Goal: Task Accomplishment & Management: Manage account settings

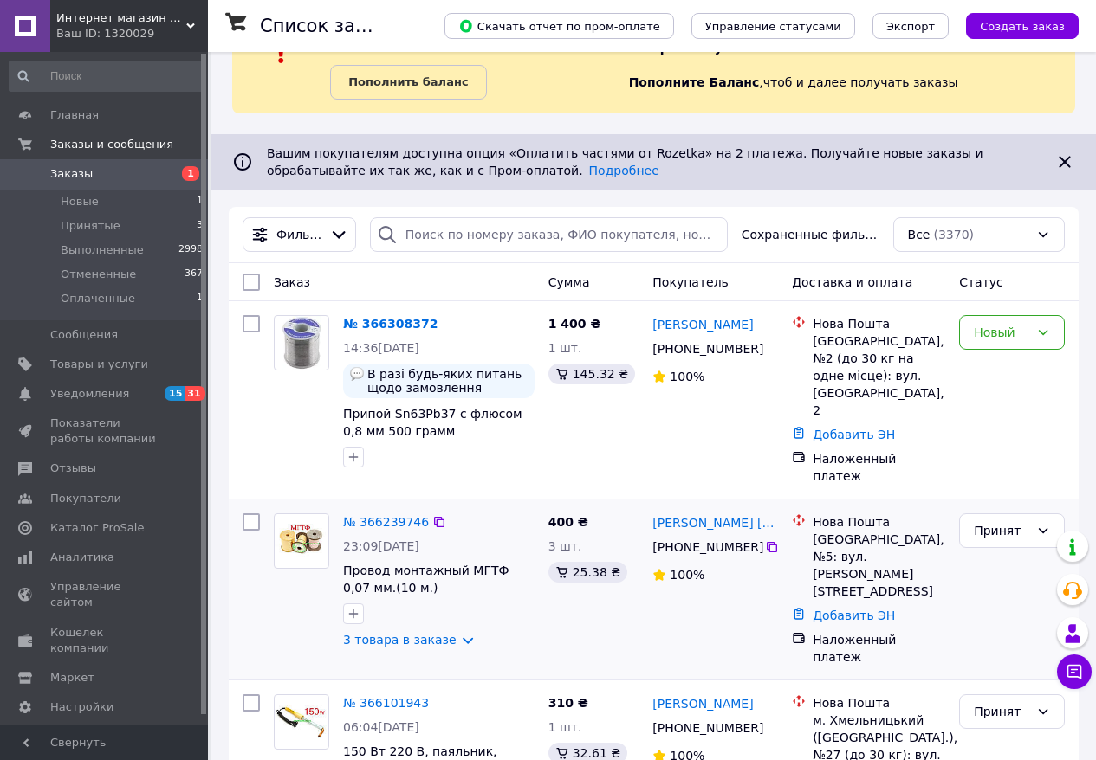
scroll to position [90, 0]
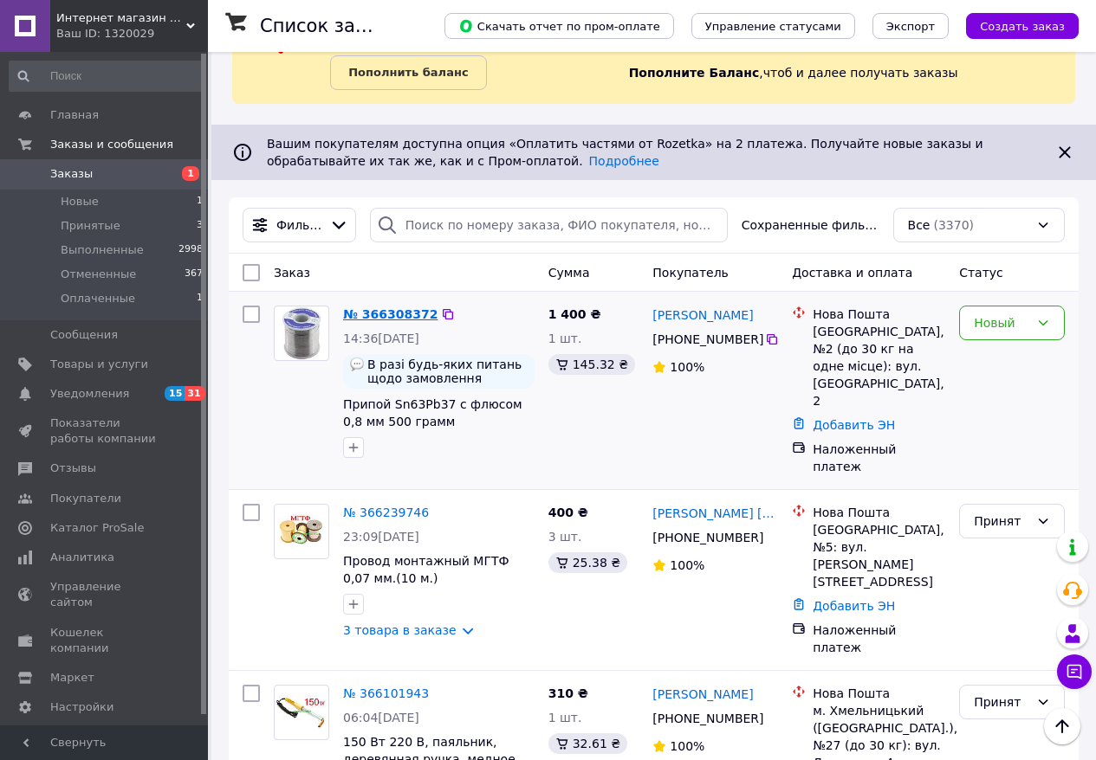
click at [389, 313] on link "№ 366308372" at bounding box center [390, 314] width 94 height 14
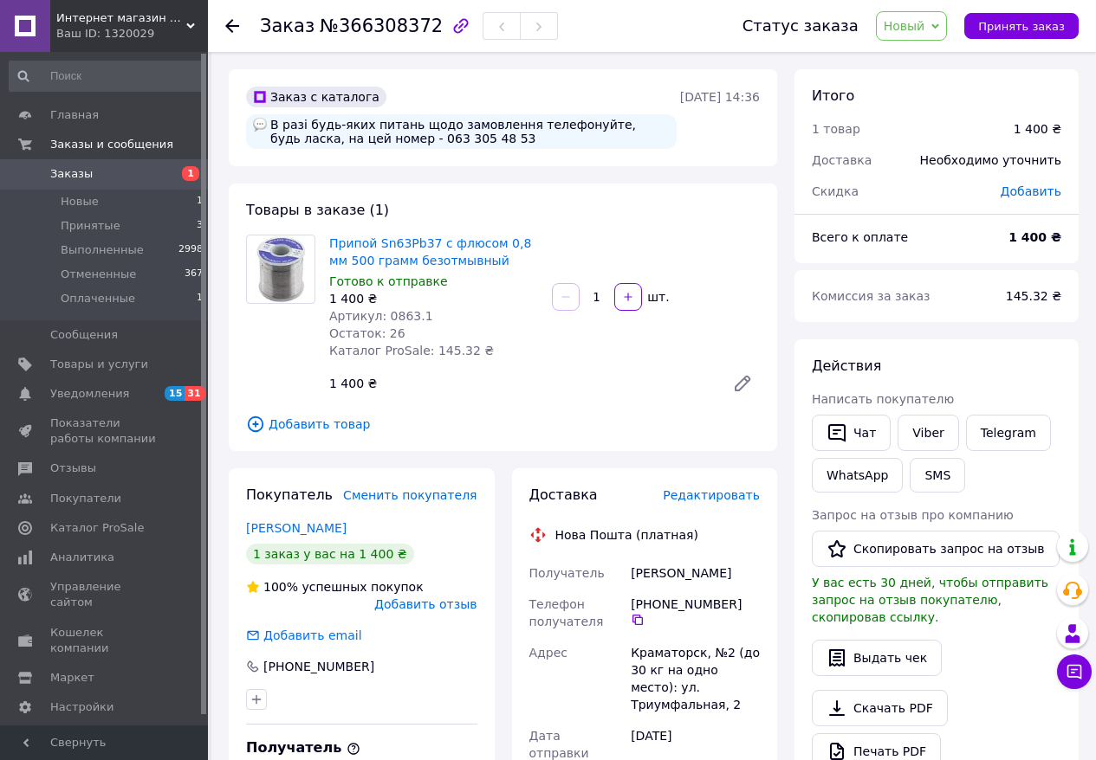
click at [921, 26] on span "Новый" at bounding box center [904, 26] width 42 height 14
click at [922, 28] on span "Новый" at bounding box center [904, 26] width 42 height 14
click at [918, 60] on li "Принят" at bounding box center [922, 61] width 92 height 26
click at [932, 433] on link "Viber" at bounding box center [927, 433] width 61 height 36
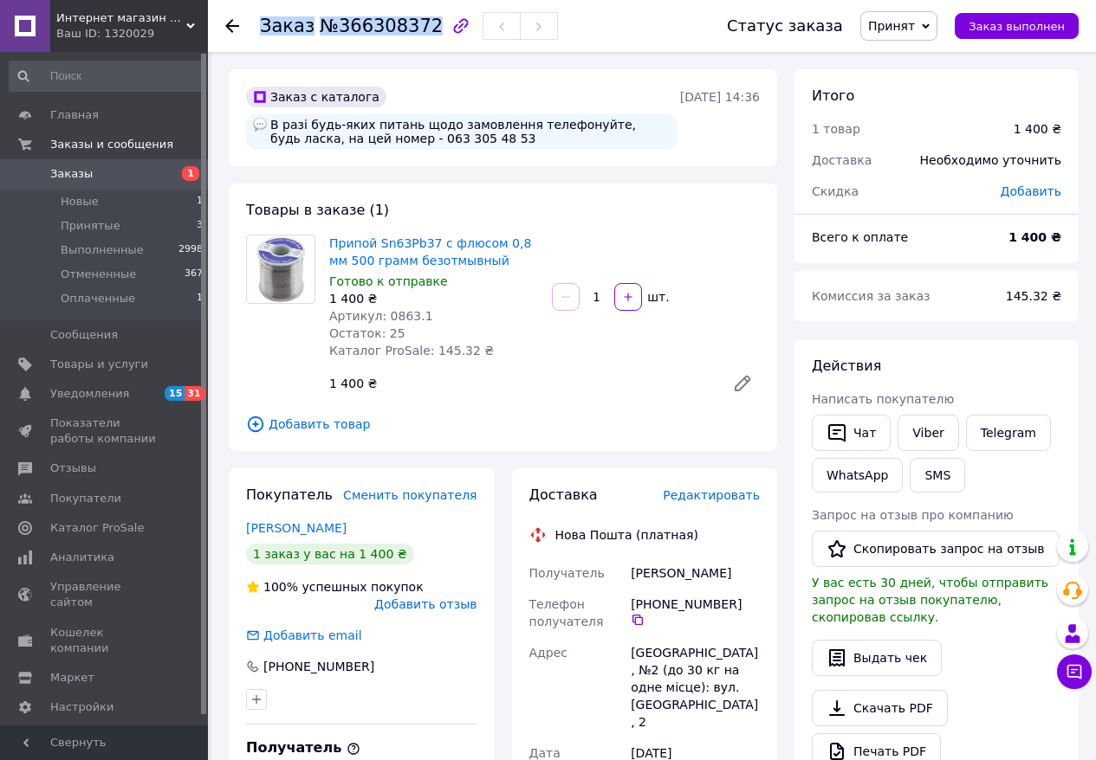
drag, startPoint x: 262, startPoint y: 25, endPoint x: 426, endPoint y: 35, distance: 164.8
click at [426, 35] on h1 "Заказ №366308372" at bounding box center [351, 26] width 183 height 21
copy h1 "Заказ №366308372"
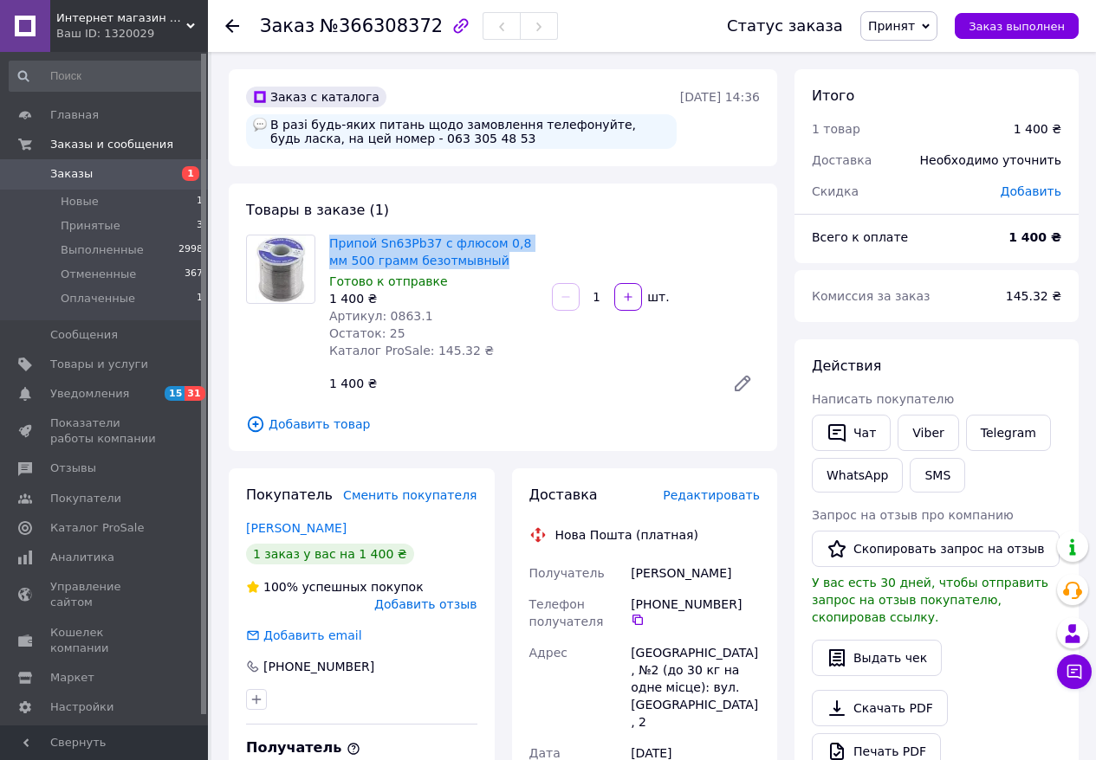
drag, startPoint x: 326, startPoint y: 240, endPoint x: 498, endPoint y: 259, distance: 173.4
click at [498, 259] on div "Припой Sn63Pb37 с флюсом 0,8 мм 500 грамм безотмывный Готово к отправке 1 400 ₴…" at bounding box center [433, 297] width 223 height 132
copy link "Припой Sn63Pb37 с флюсом 0,8 мм 500 грамм безотмывный"
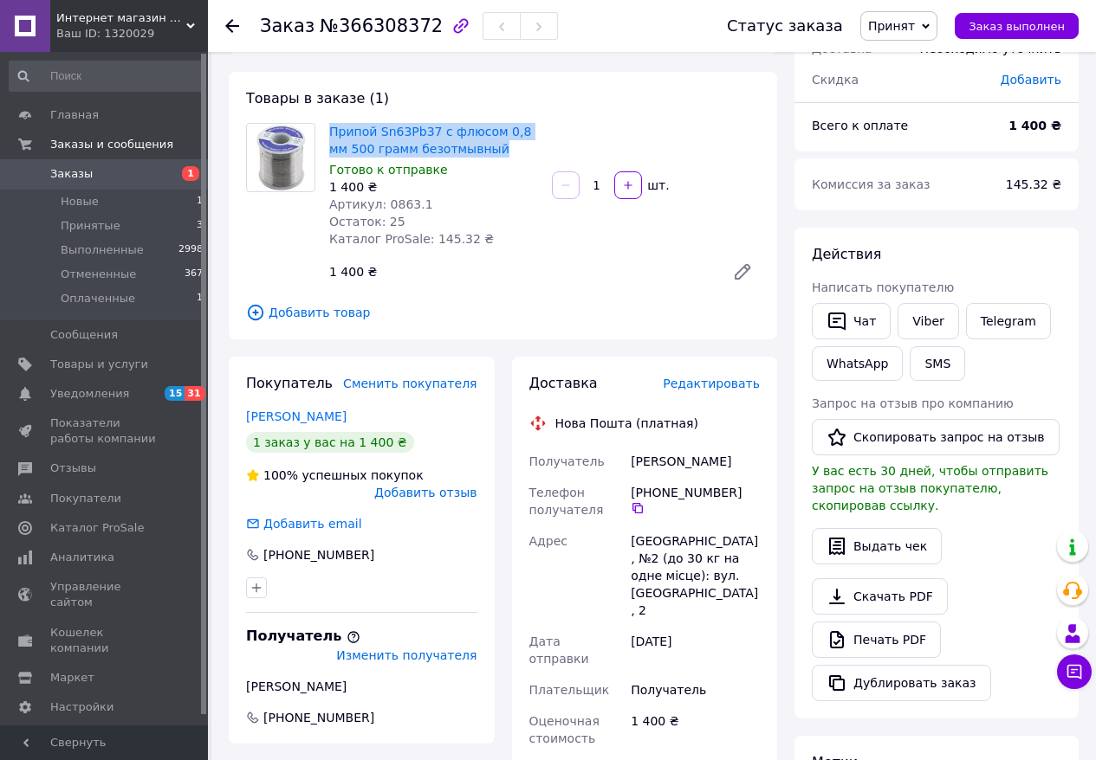
scroll to position [113, 0]
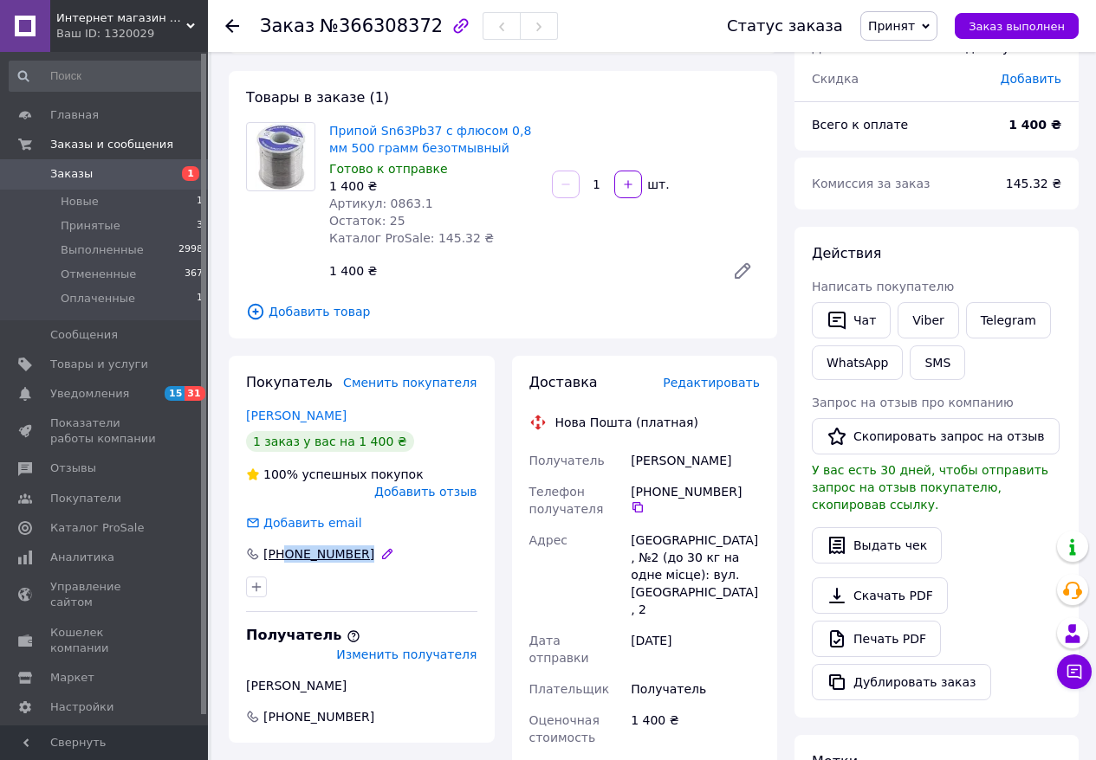
drag, startPoint x: 376, startPoint y: 553, endPoint x: 288, endPoint y: 553, distance: 87.5
click at [288, 553] on div "[PHONE_NUMBER]" at bounding box center [321, 554] width 154 height 17
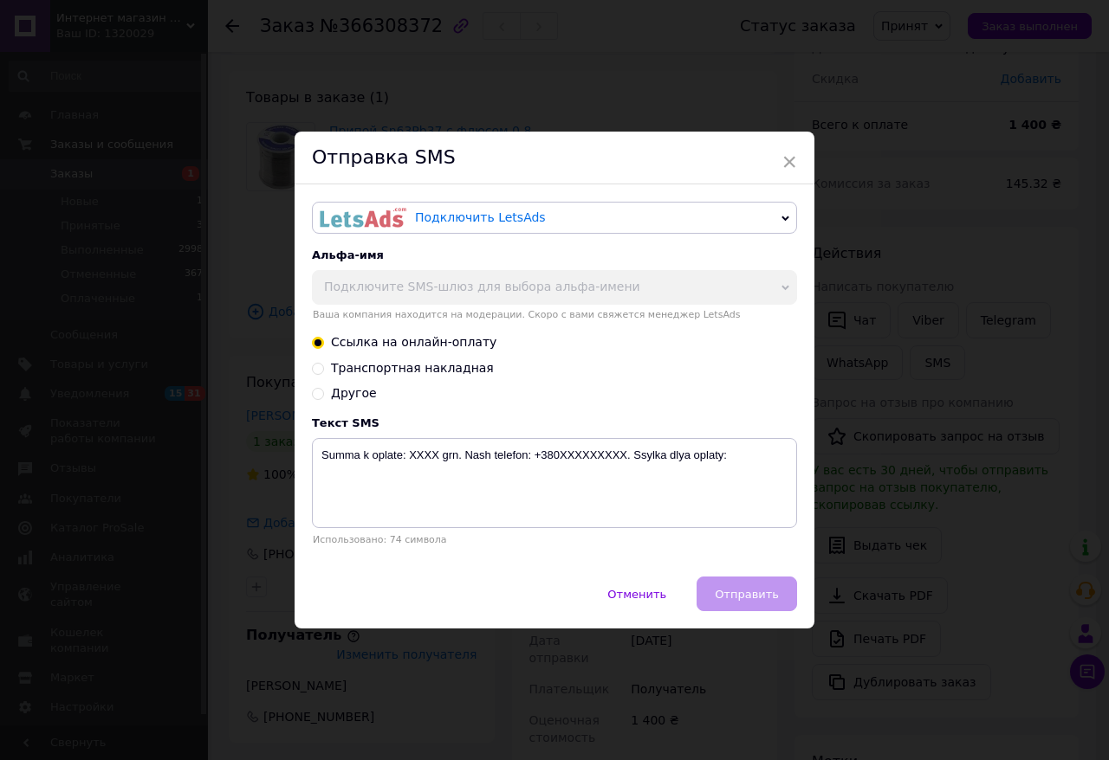
click at [788, 158] on span "×" at bounding box center [789, 161] width 16 height 29
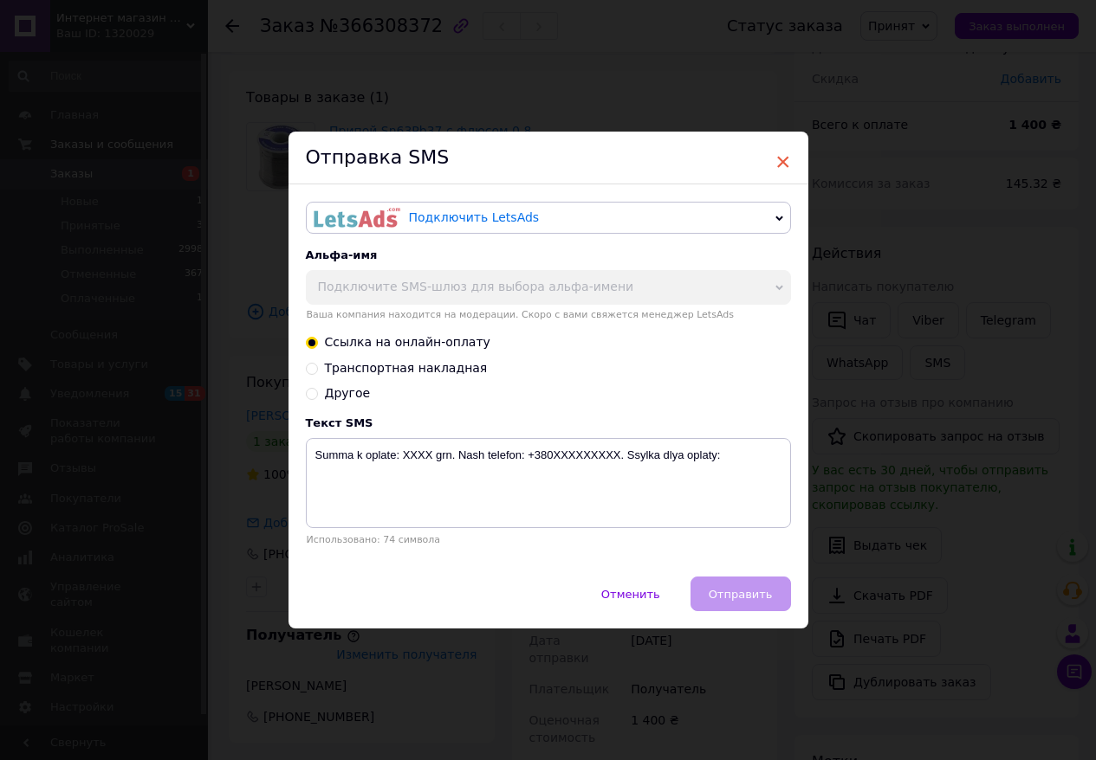
click at [783, 160] on span "×" at bounding box center [783, 161] width 16 height 29
click at [777, 163] on span "×" at bounding box center [783, 161] width 16 height 29
click at [630, 596] on span "Отменить" at bounding box center [630, 594] width 59 height 13
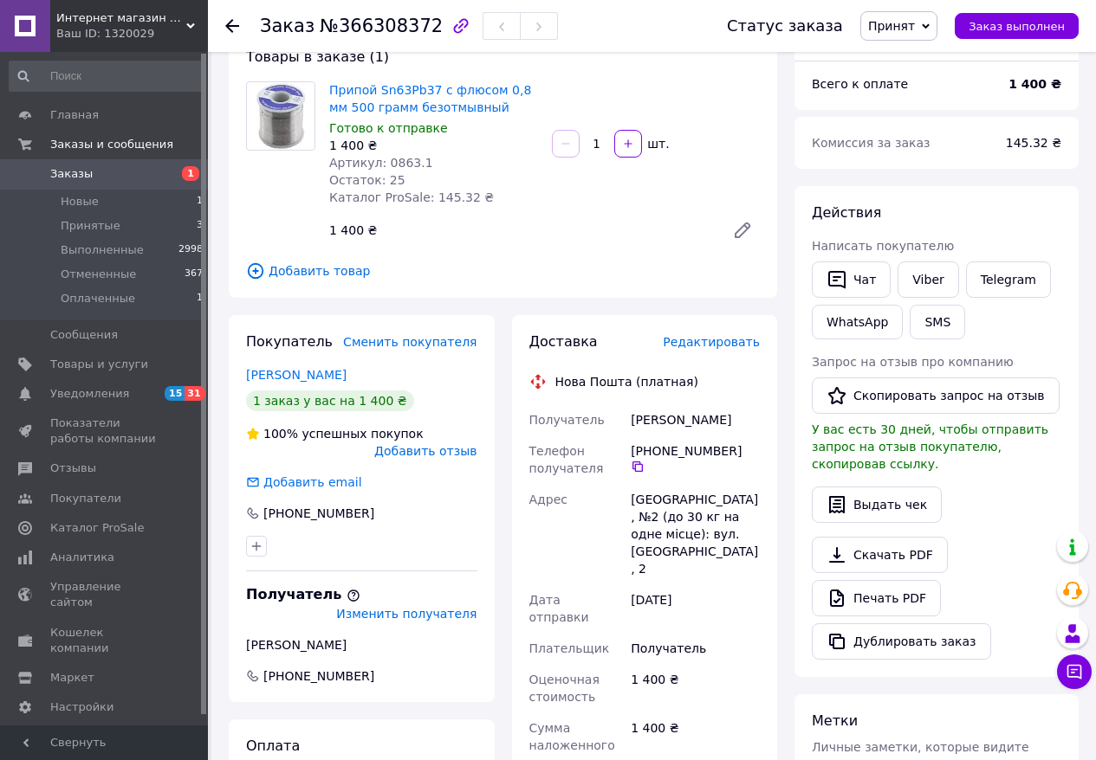
scroll to position [157, 0]
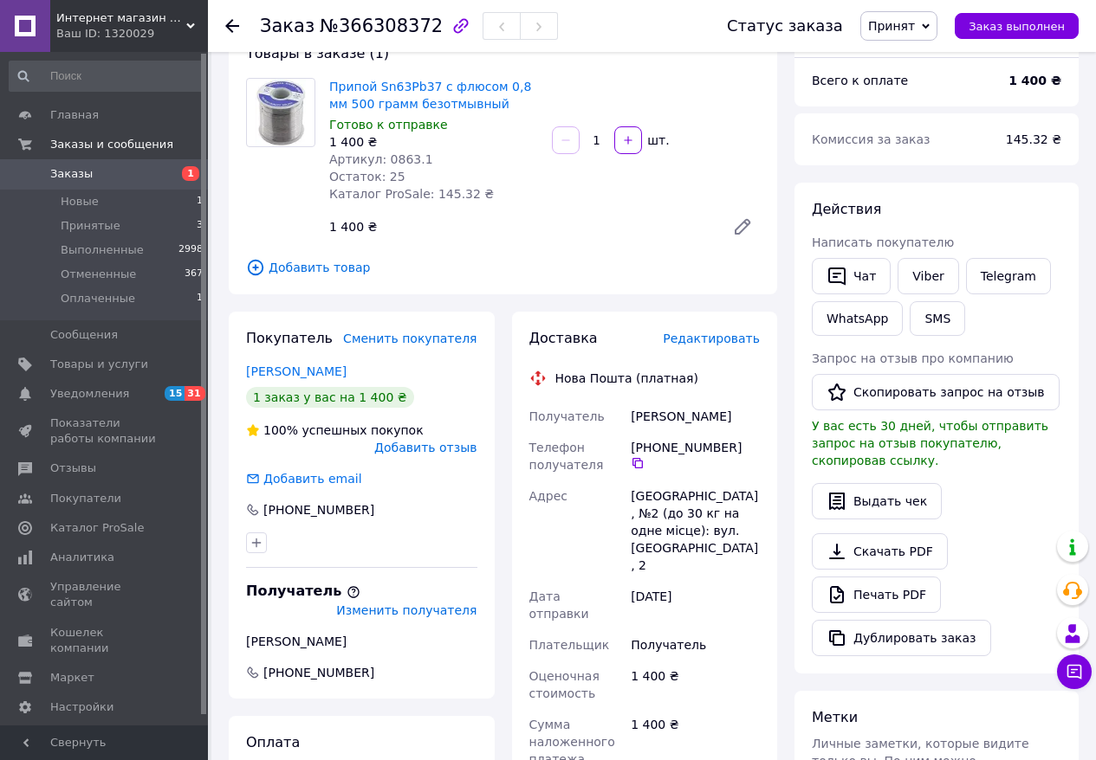
click at [1090, 734] on div "Заказ №366308372 Статус заказа Принят Выполнен Отменен Оплаченный Заказ выполне…" at bounding box center [653, 570] width 884 height 1351
click at [68, 171] on span "Заказы" at bounding box center [71, 174] width 42 height 16
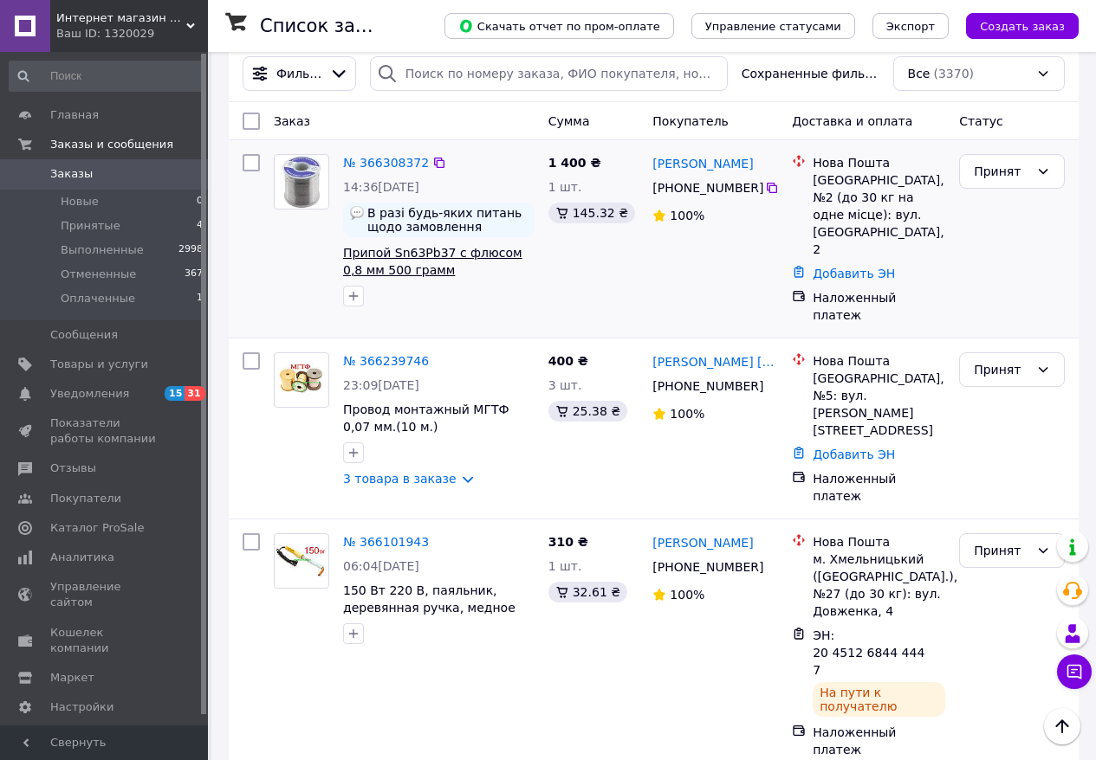
scroll to position [266, 0]
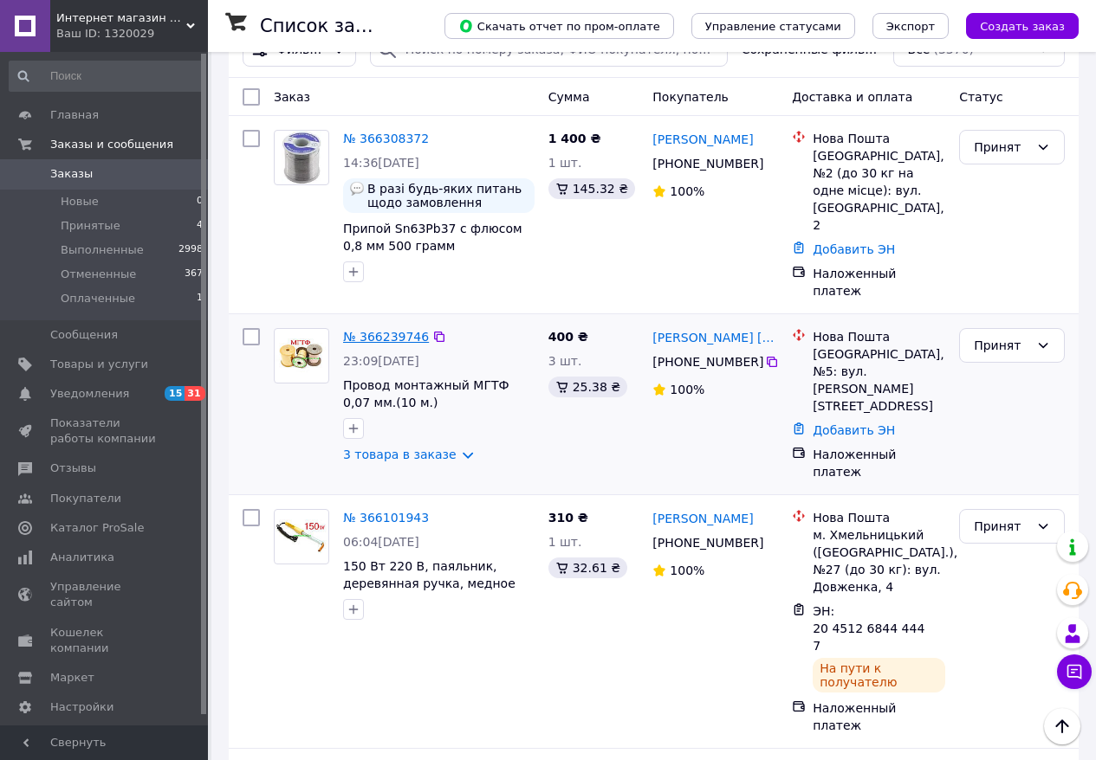
click at [392, 330] on link "№ 366239746" at bounding box center [386, 337] width 86 height 14
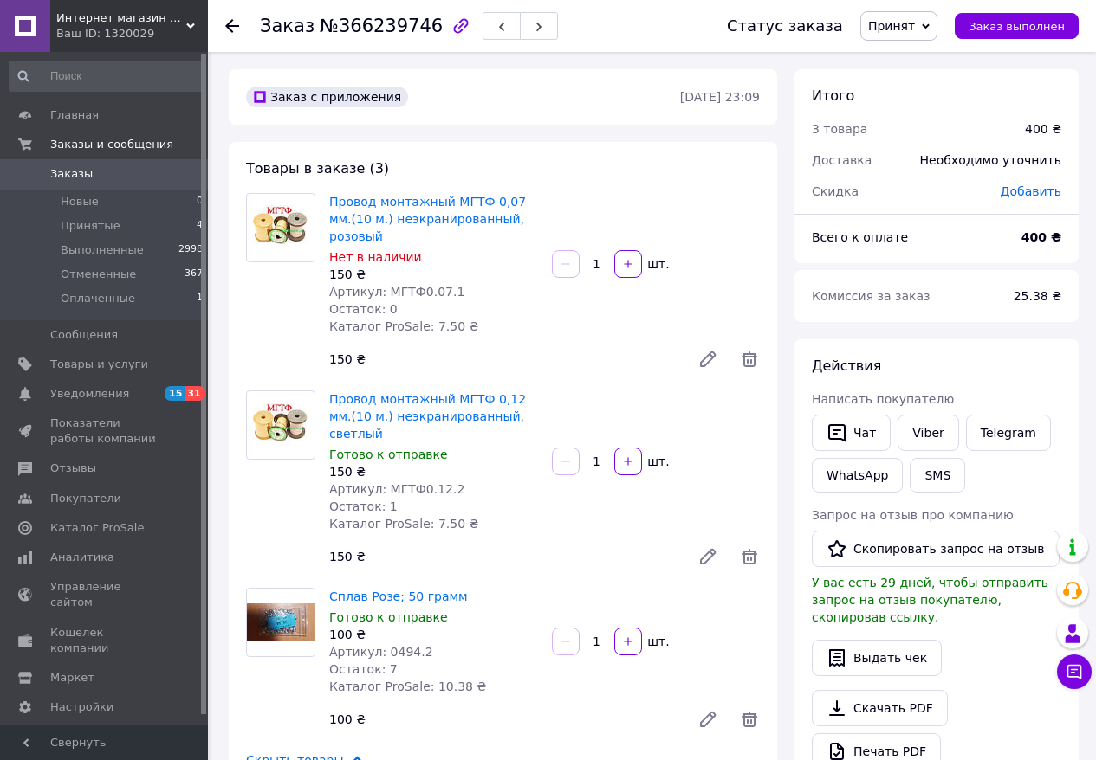
click at [234, 21] on icon at bounding box center [232, 26] width 14 height 14
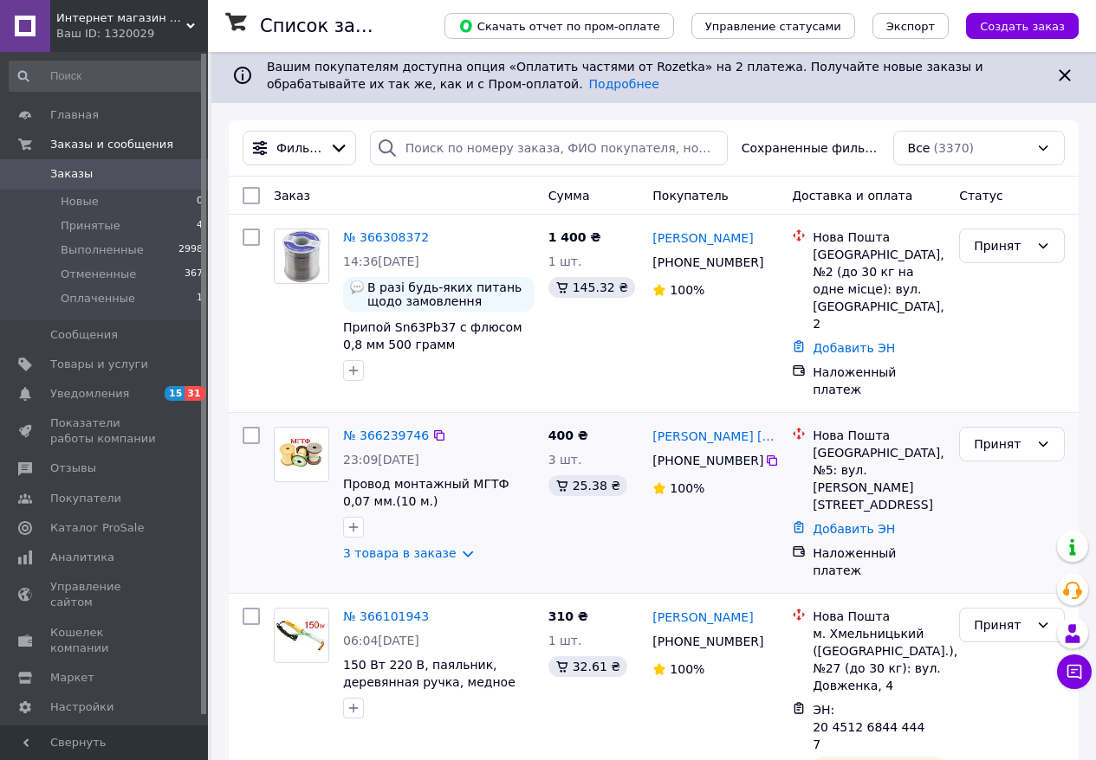
scroll to position [211, 0]
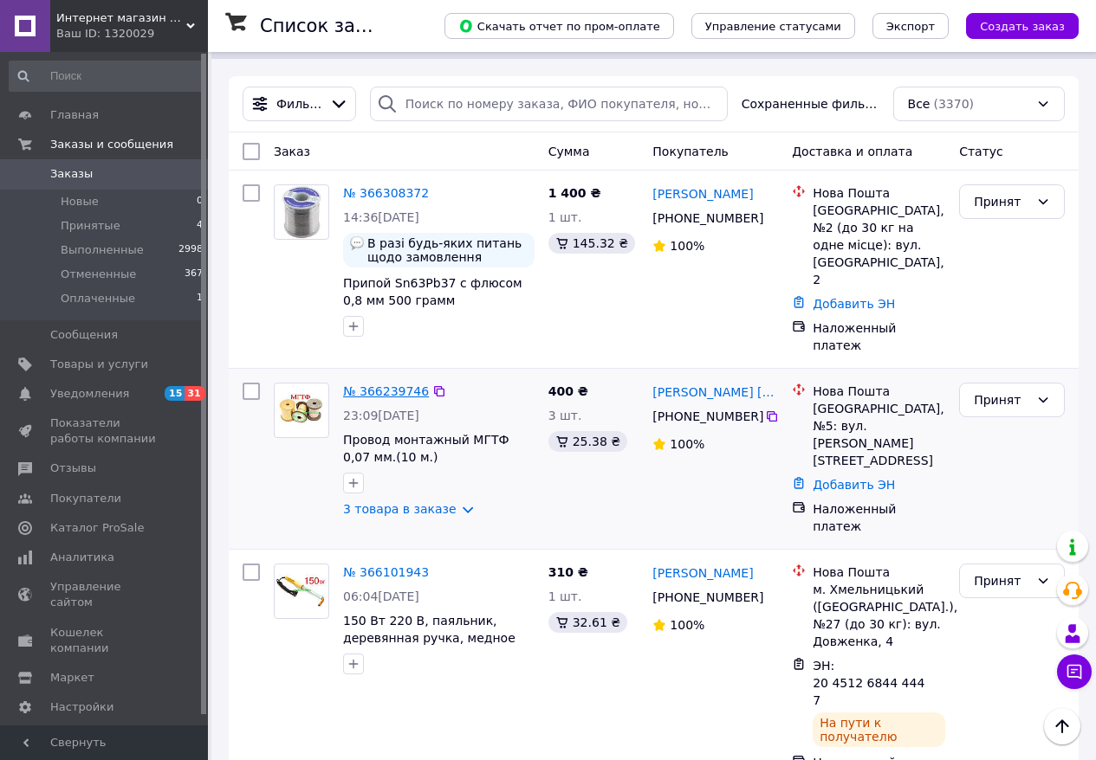
click at [387, 385] on link "№ 366239746" at bounding box center [386, 392] width 86 height 14
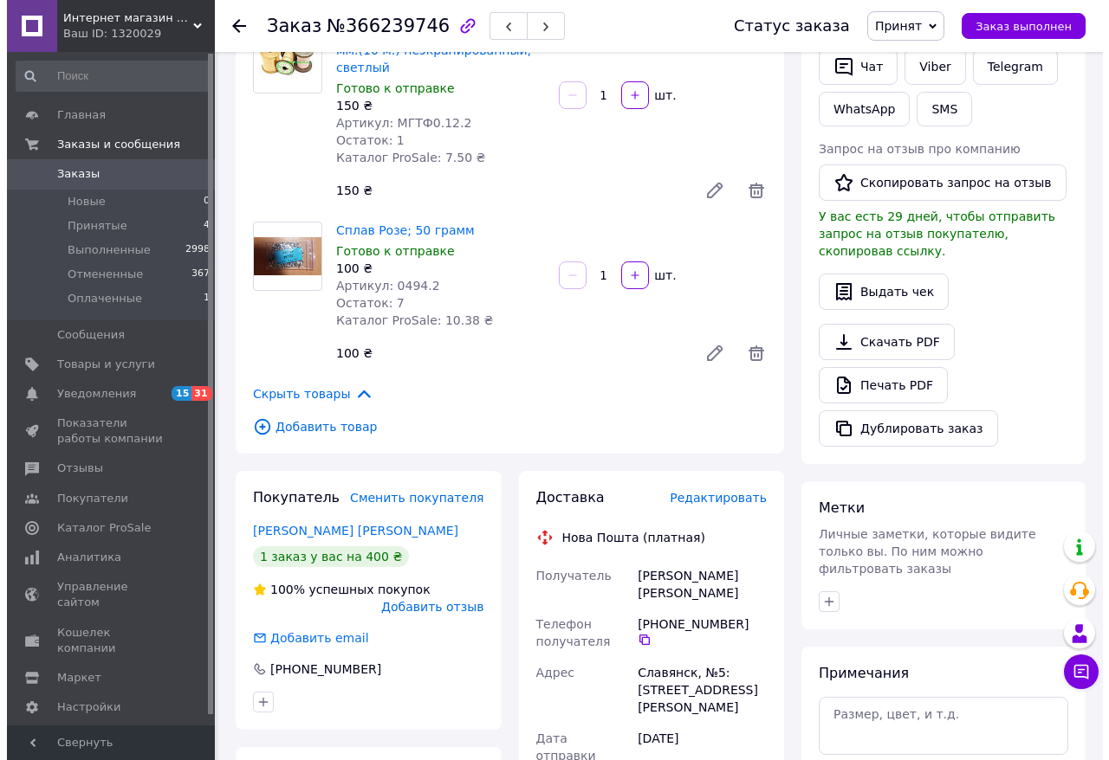
scroll to position [380, 0]
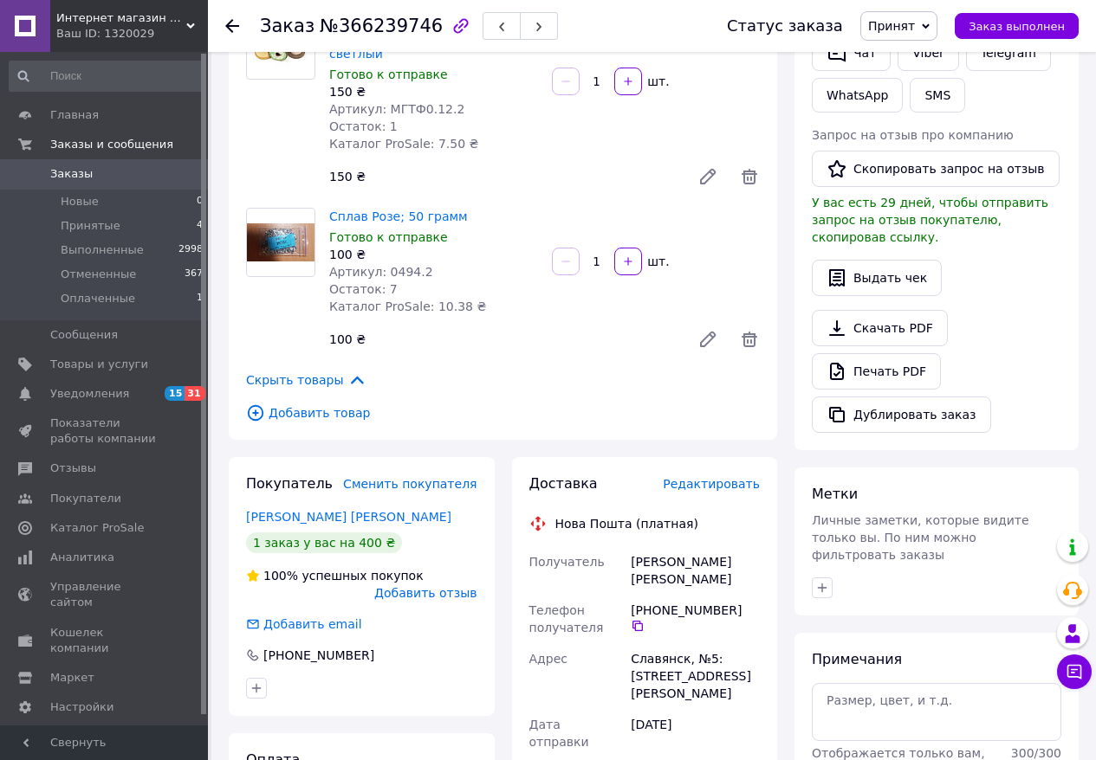
click at [707, 481] on span "Редактировать" at bounding box center [711, 484] width 97 height 14
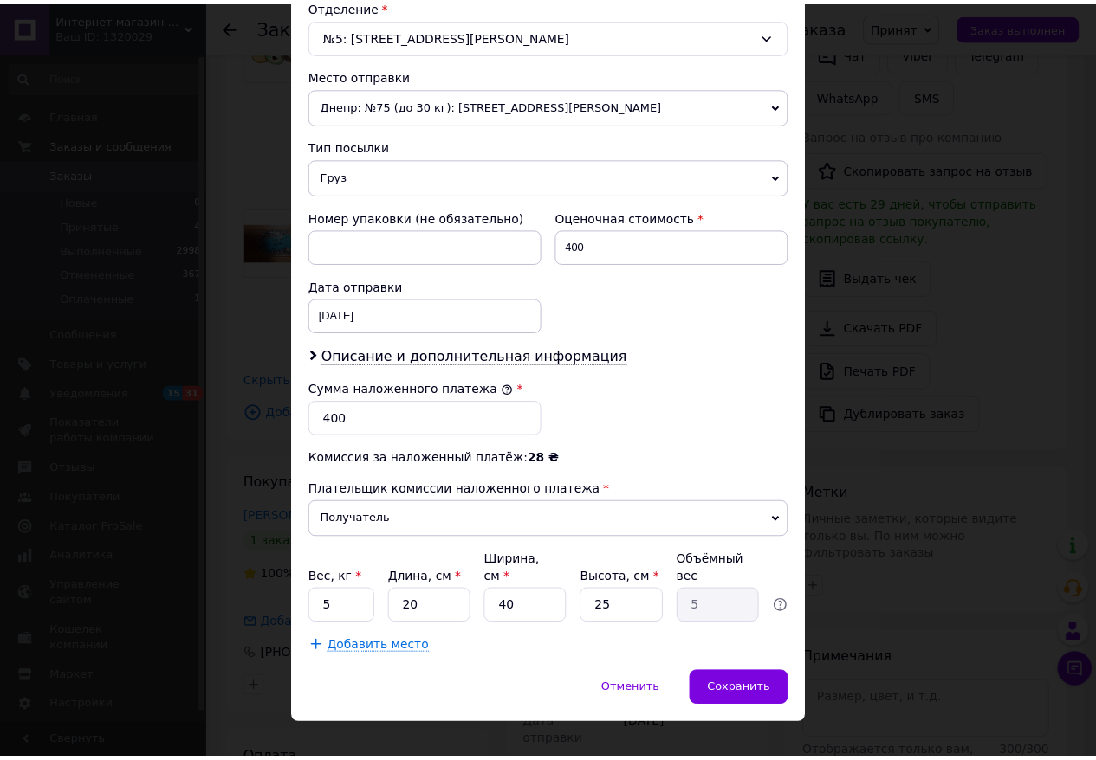
scroll to position [579, 0]
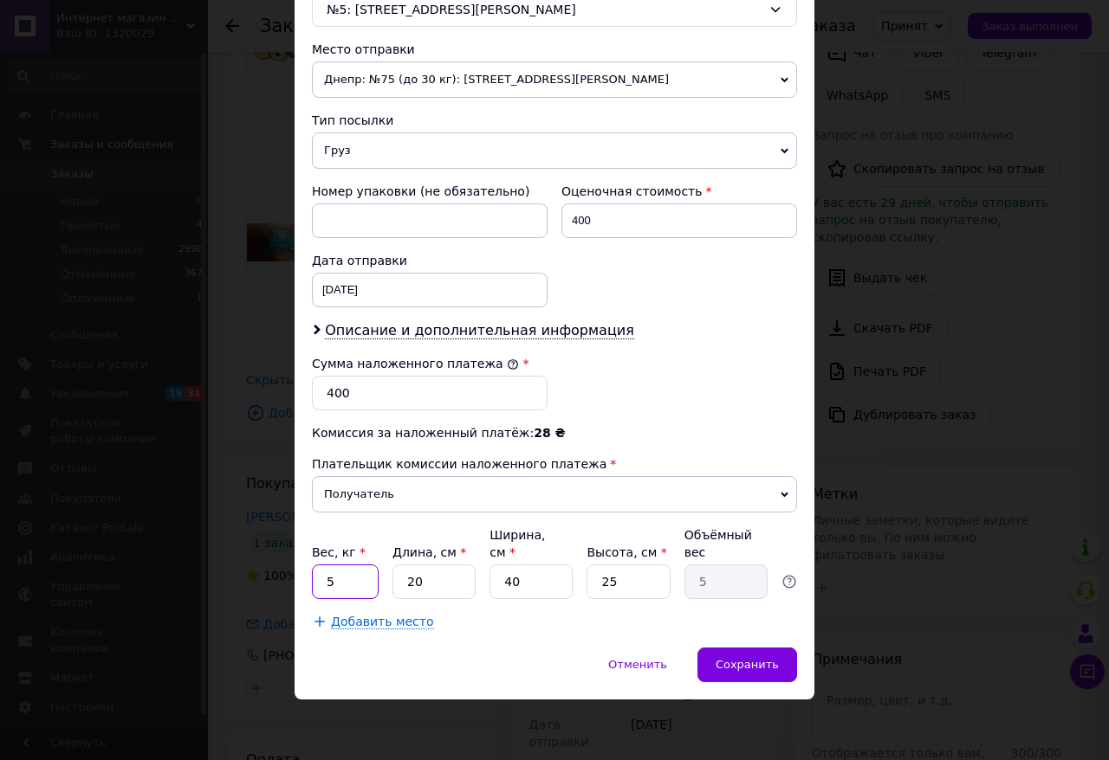
click at [333, 578] on input "5" at bounding box center [345, 582] width 67 height 35
type input "0.5"
drag, startPoint x: 434, startPoint y: 588, endPoint x: 402, endPoint y: 582, distance: 32.6
click at [402, 582] on input "20" at bounding box center [433, 582] width 83 height 35
type input "1"
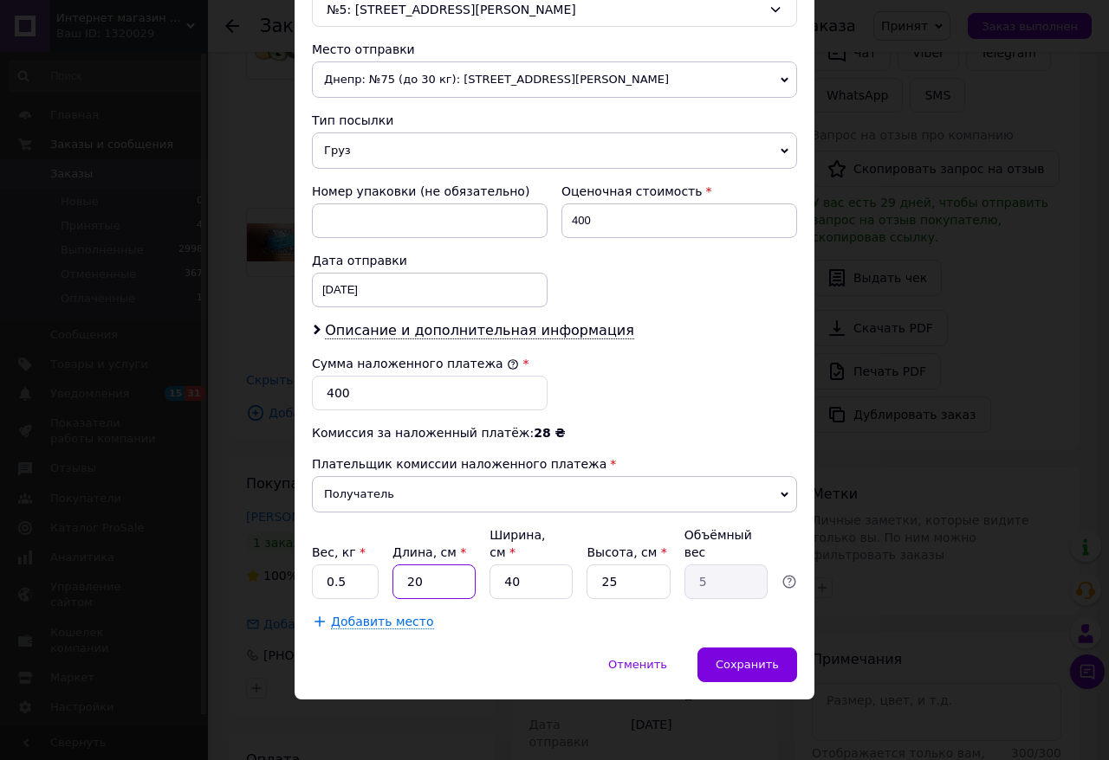
type input "0.25"
type input "17"
type input "4.25"
type input "17"
drag, startPoint x: 524, startPoint y: 585, endPoint x: 504, endPoint y: 582, distance: 20.2
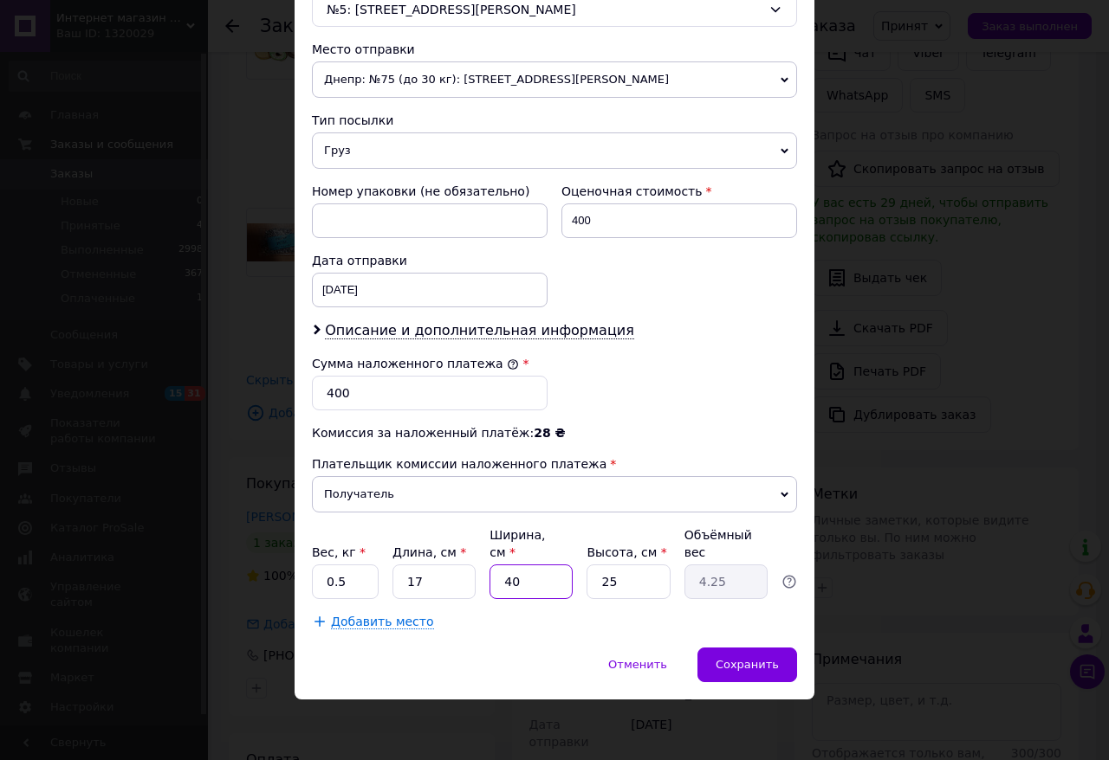
click at [504, 582] on input "40" at bounding box center [530, 582] width 83 height 35
type input "1"
type input "0.11"
type input "12"
type input "1.27"
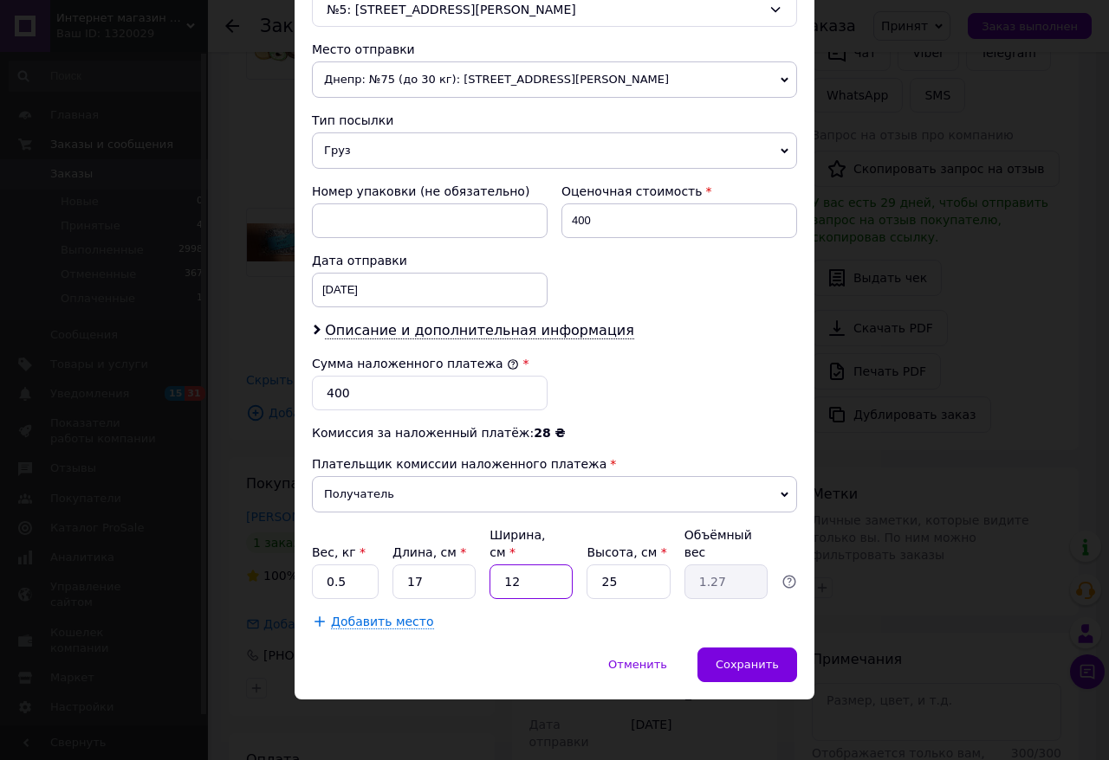
type input "12"
drag, startPoint x: 626, startPoint y: 583, endPoint x: 598, endPoint y: 579, distance: 28.8
click at [599, 579] on input "25" at bounding box center [627, 582] width 83 height 35
click at [598, 579] on input "25" at bounding box center [627, 582] width 83 height 35
type input "525"
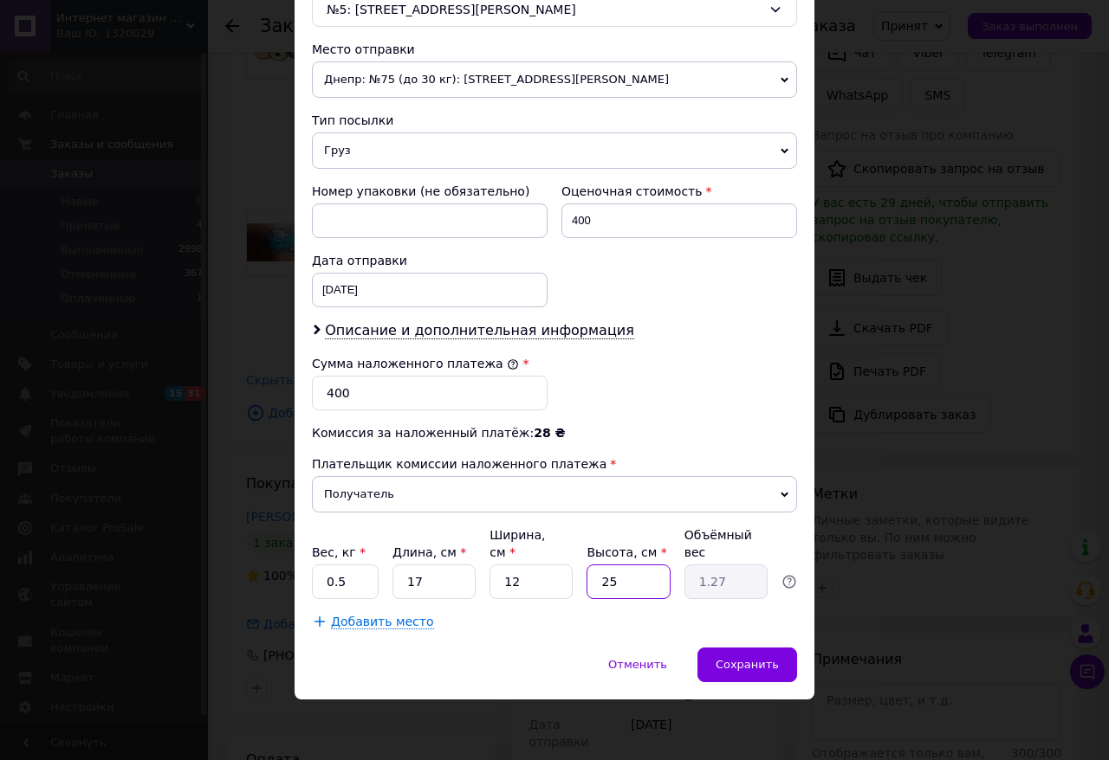
type input "26.78"
click at [628, 586] on input "525" at bounding box center [627, 582] width 83 height 35
type input "52"
type input "2.65"
type input "5"
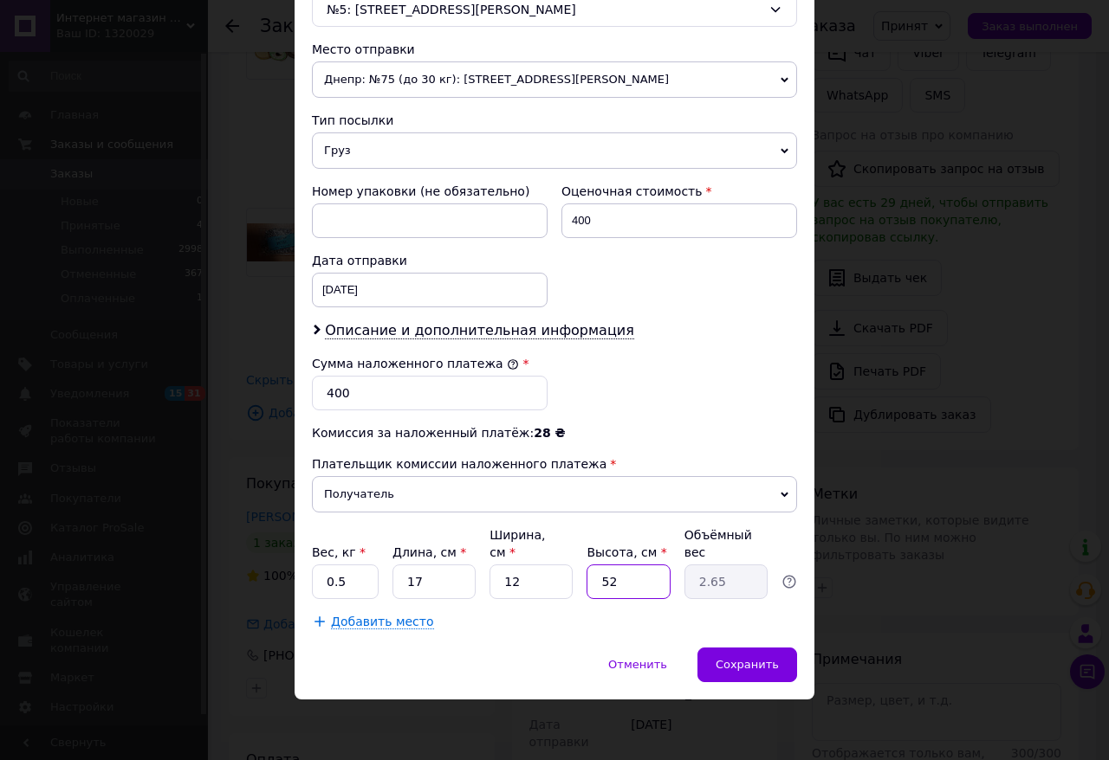
type input "0.26"
type input "5"
click at [761, 667] on span "Сохранить" at bounding box center [746, 664] width 63 height 13
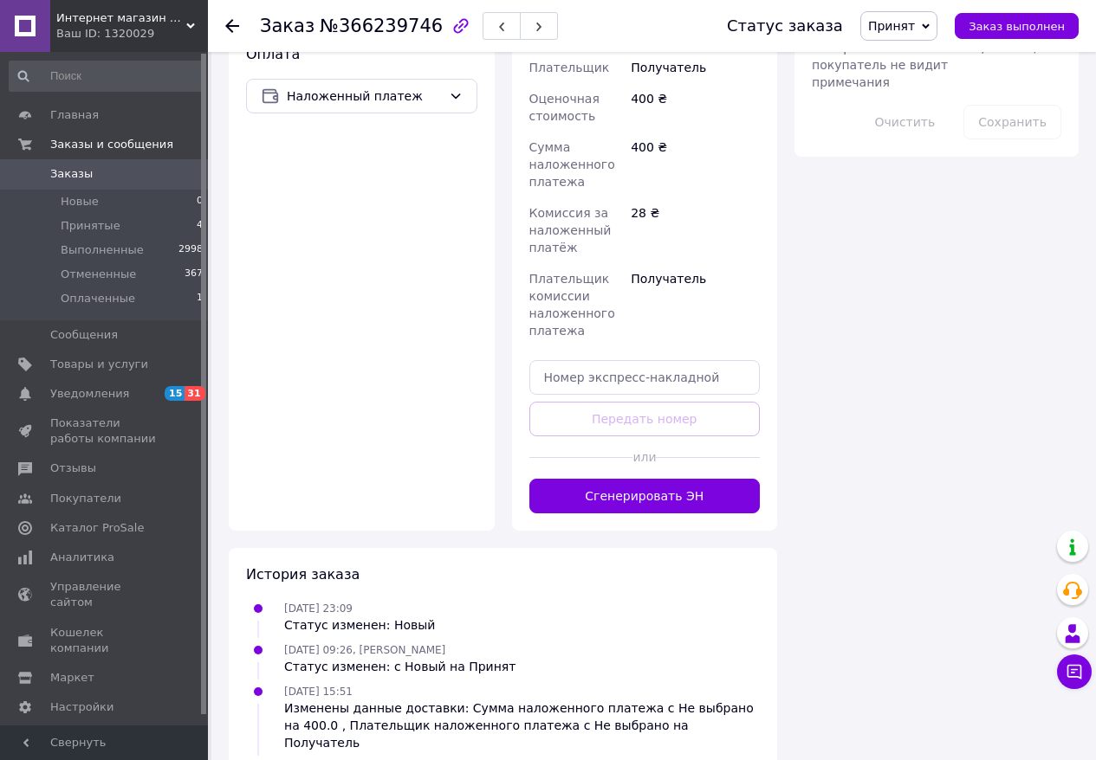
scroll to position [1090, 0]
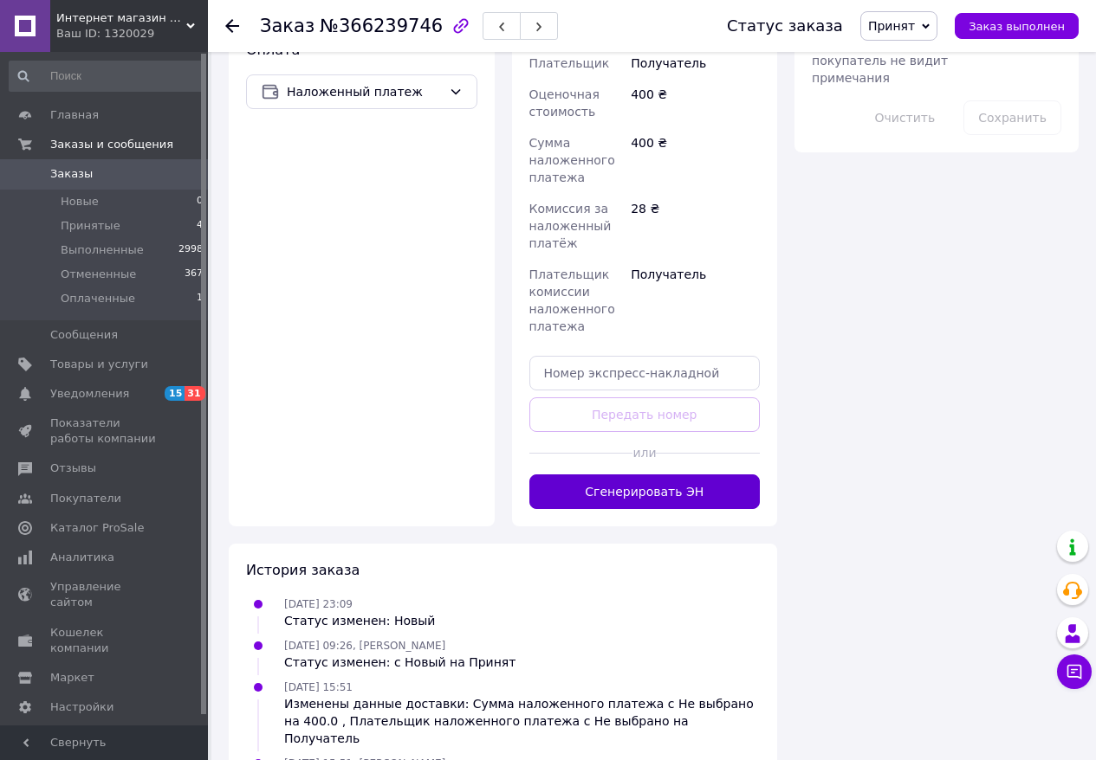
click at [625, 475] on button "Сгенерировать ЭН" at bounding box center [644, 492] width 231 height 35
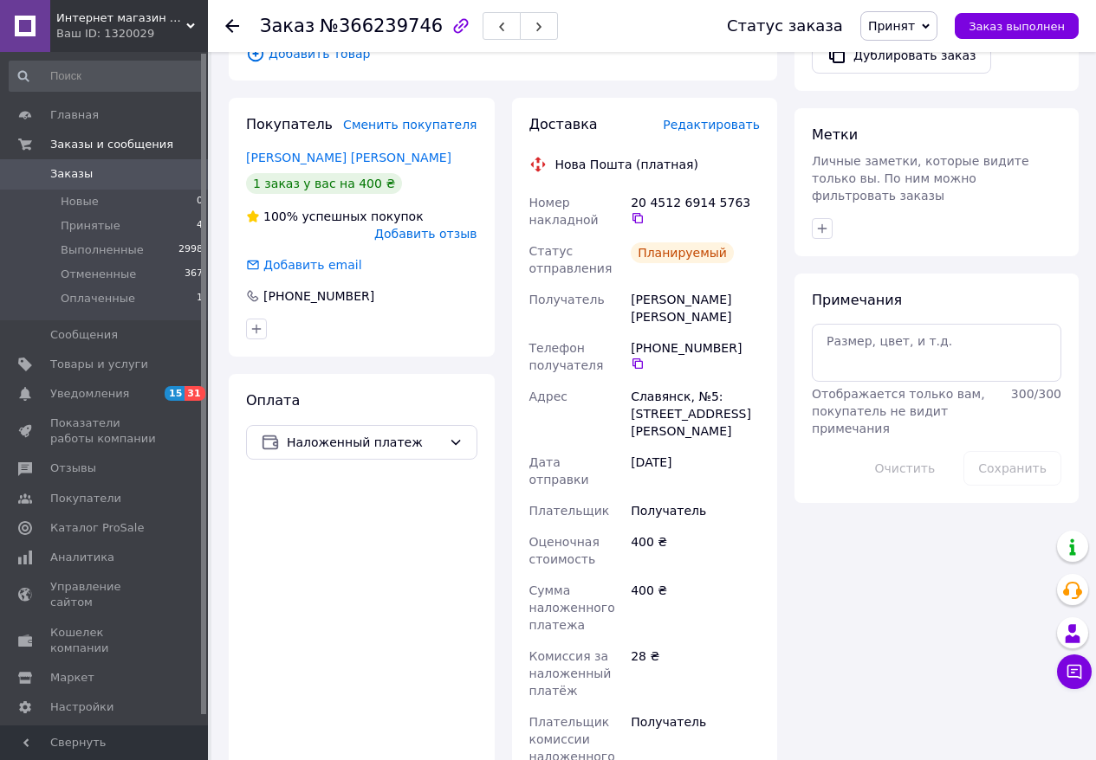
scroll to position [734, 0]
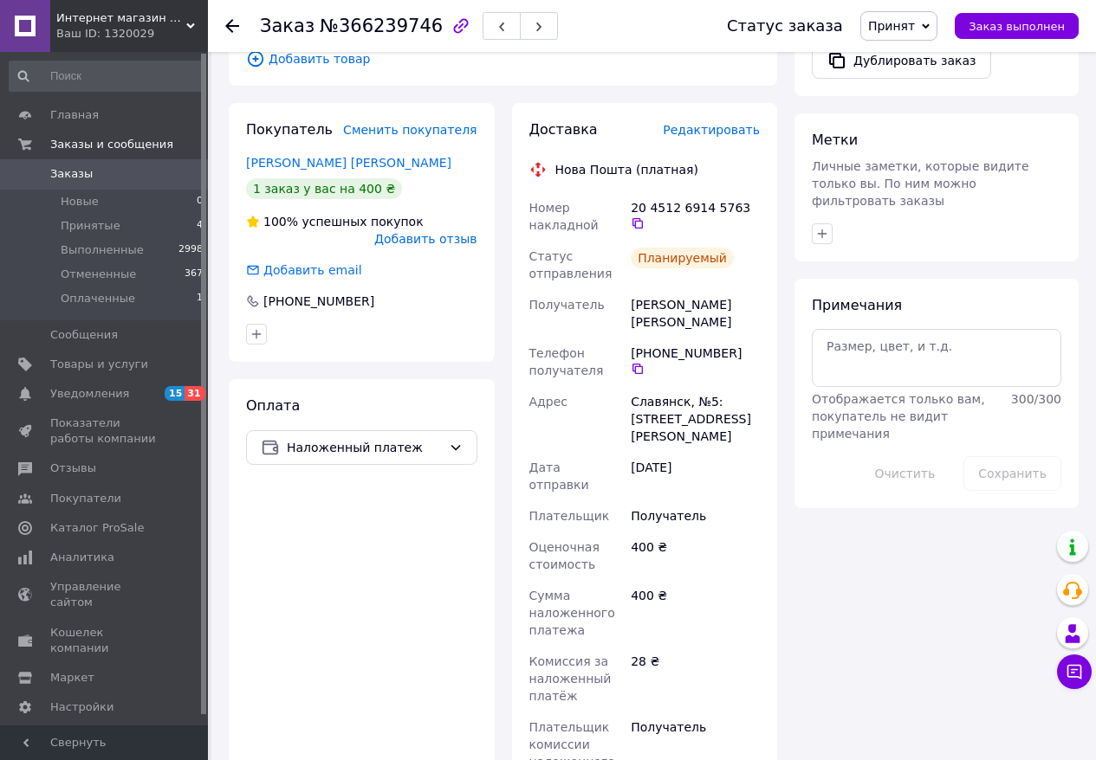
click at [233, 22] on icon at bounding box center [232, 26] width 14 height 14
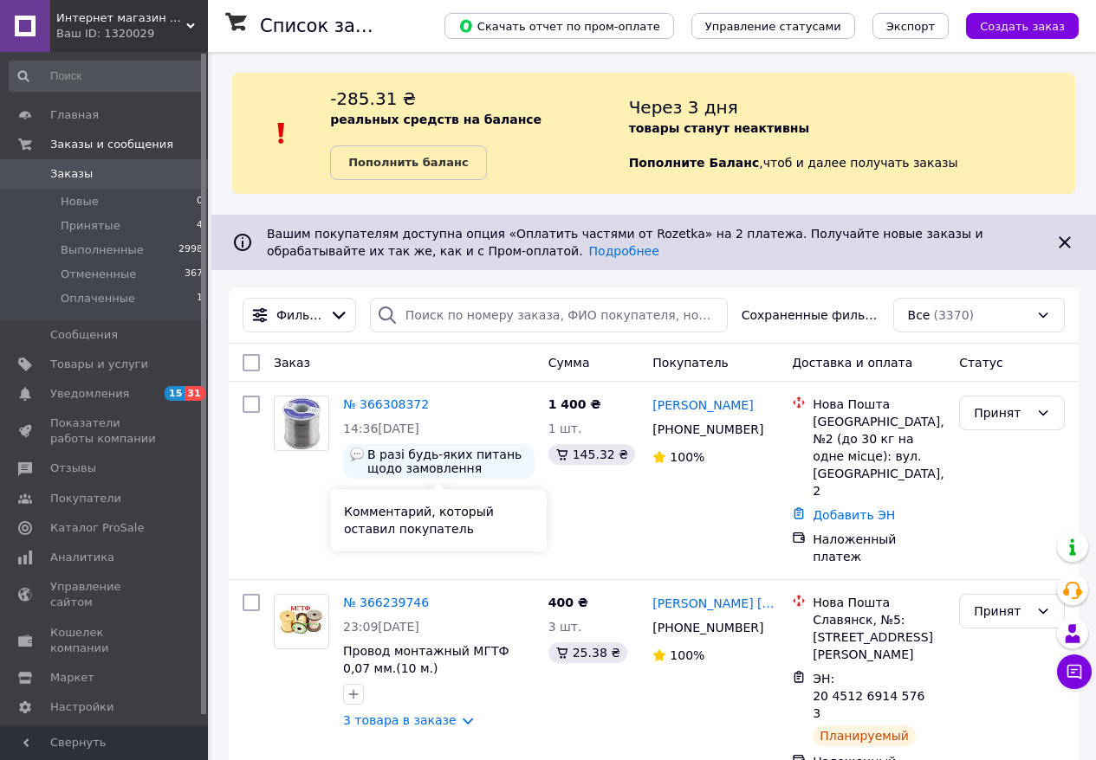
scroll to position [3, 0]
click at [391, 404] on link "№ 366308372" at bounding box center [386, 405] width 86 height 14
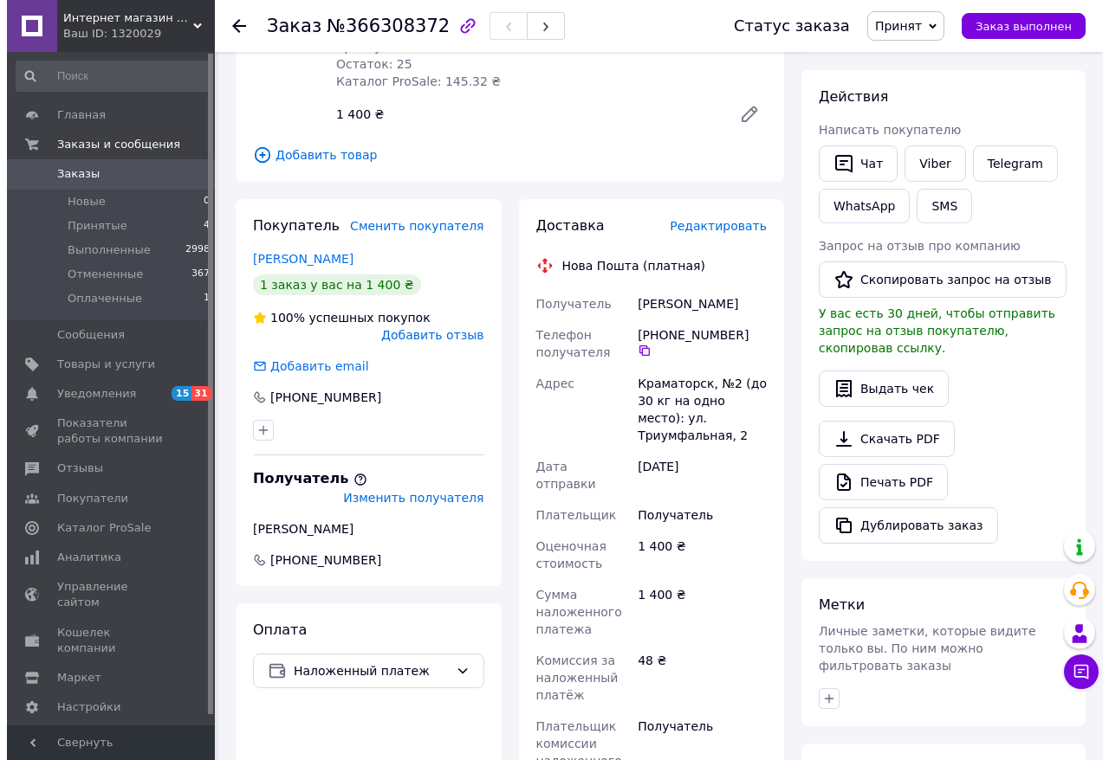
scroll to position [225, 0]
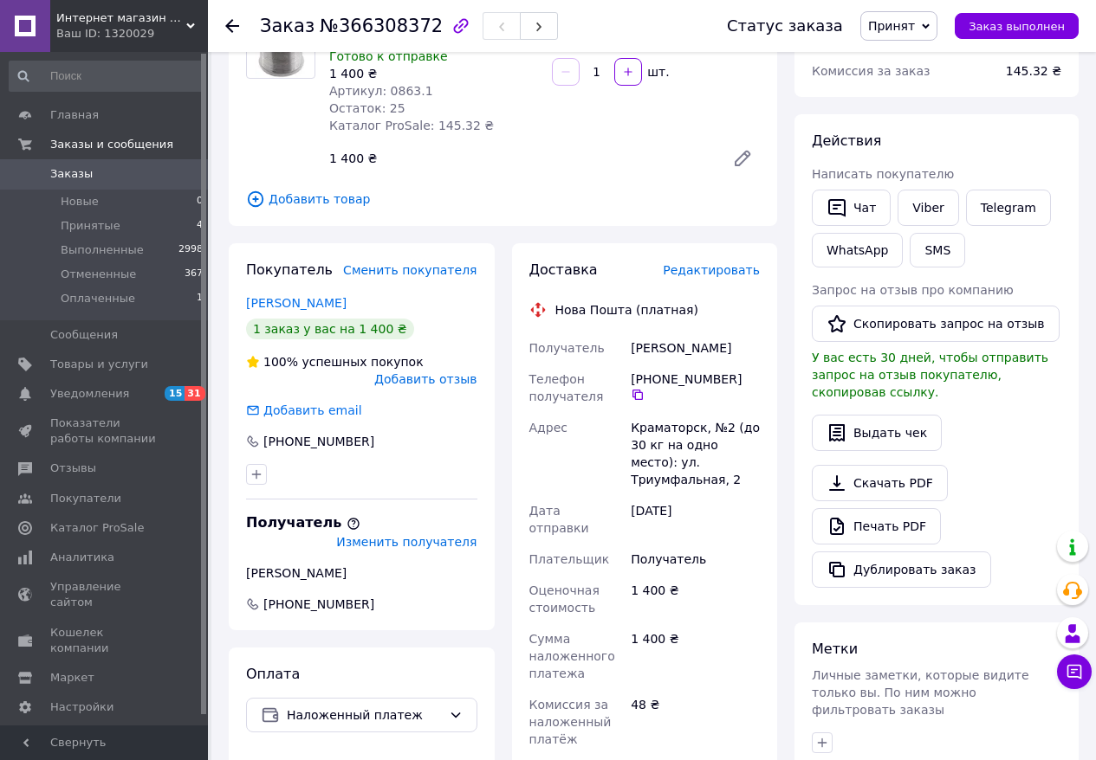
click at [708, 268] on span "Редактировать" at bounding box center [711, 270] width 97 height 14
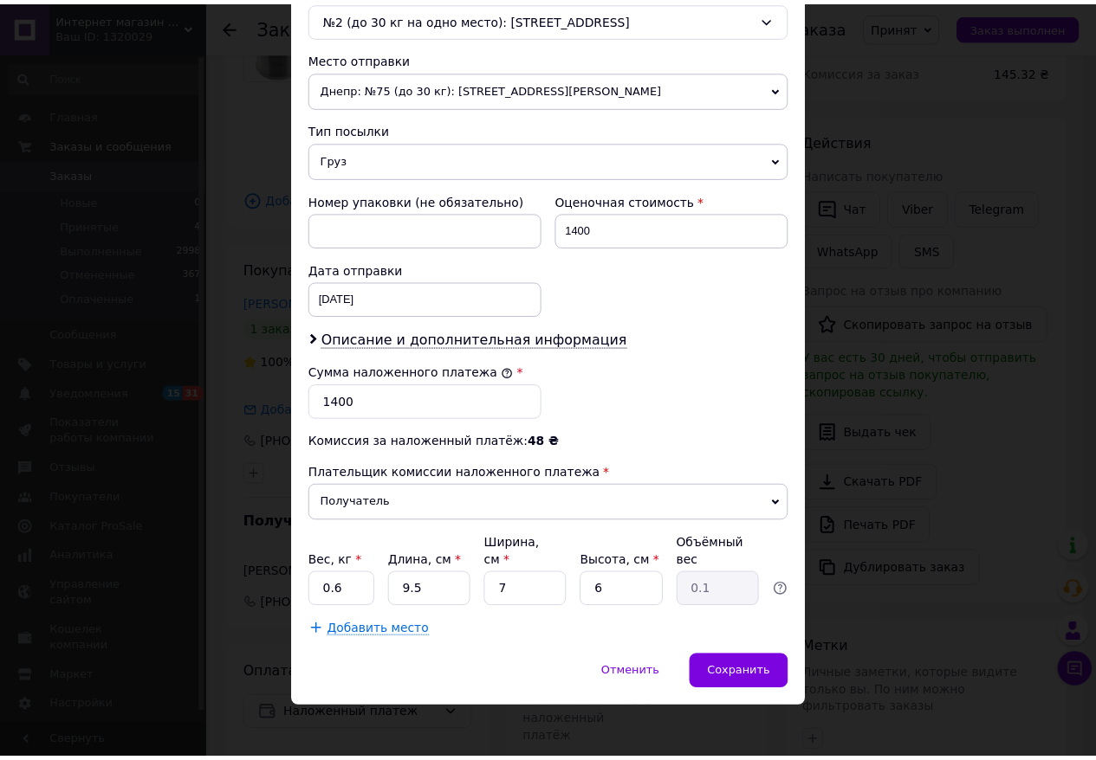
scroll to position [579, 0]
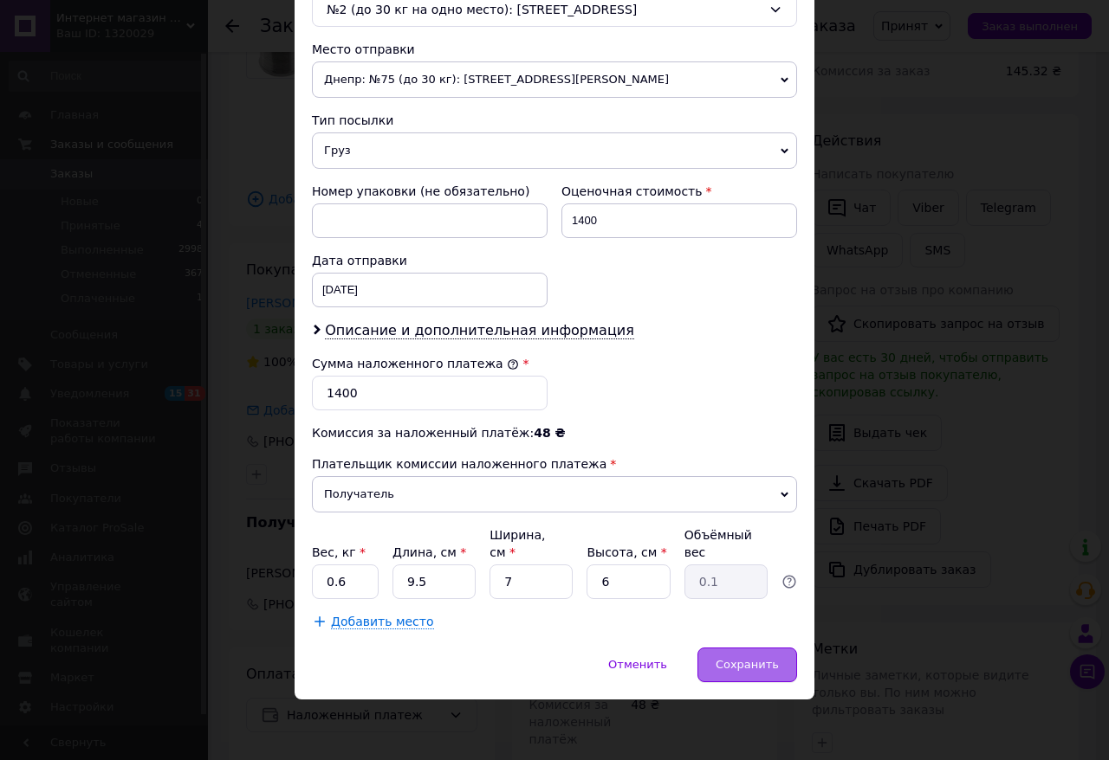
click at [741, 667] on span "Сохранить" at bounding box center [746, 664] width 63 height 13
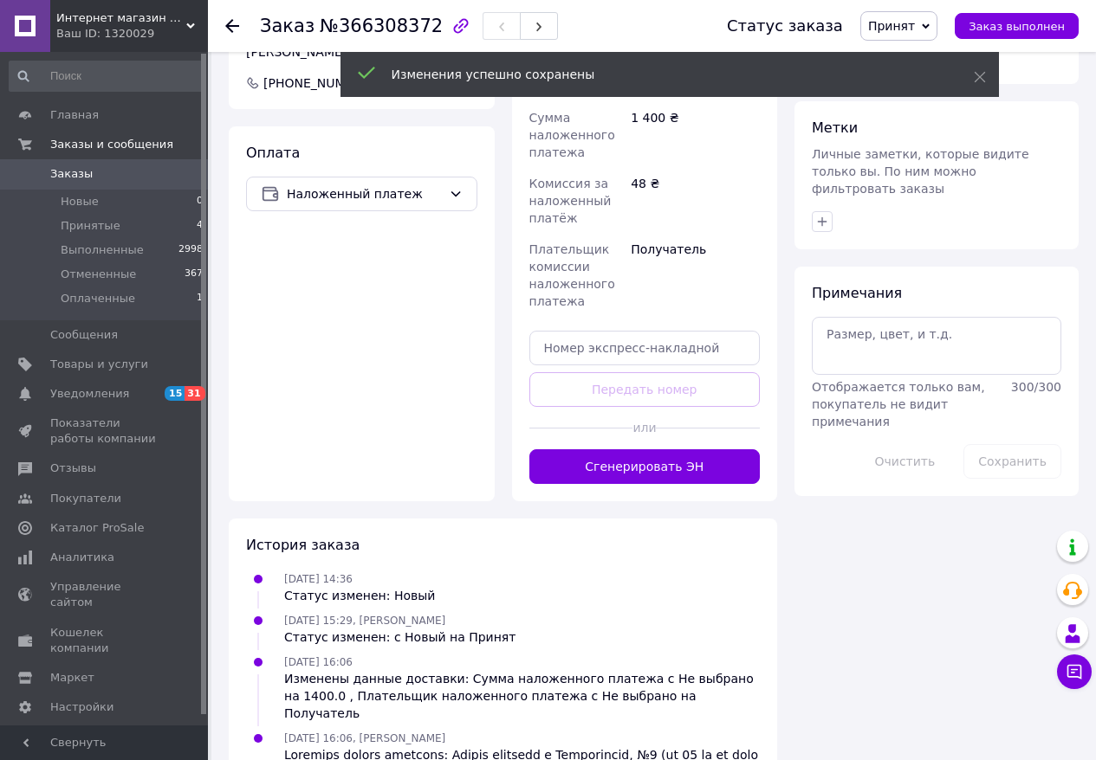
scroll to position [822, 0]
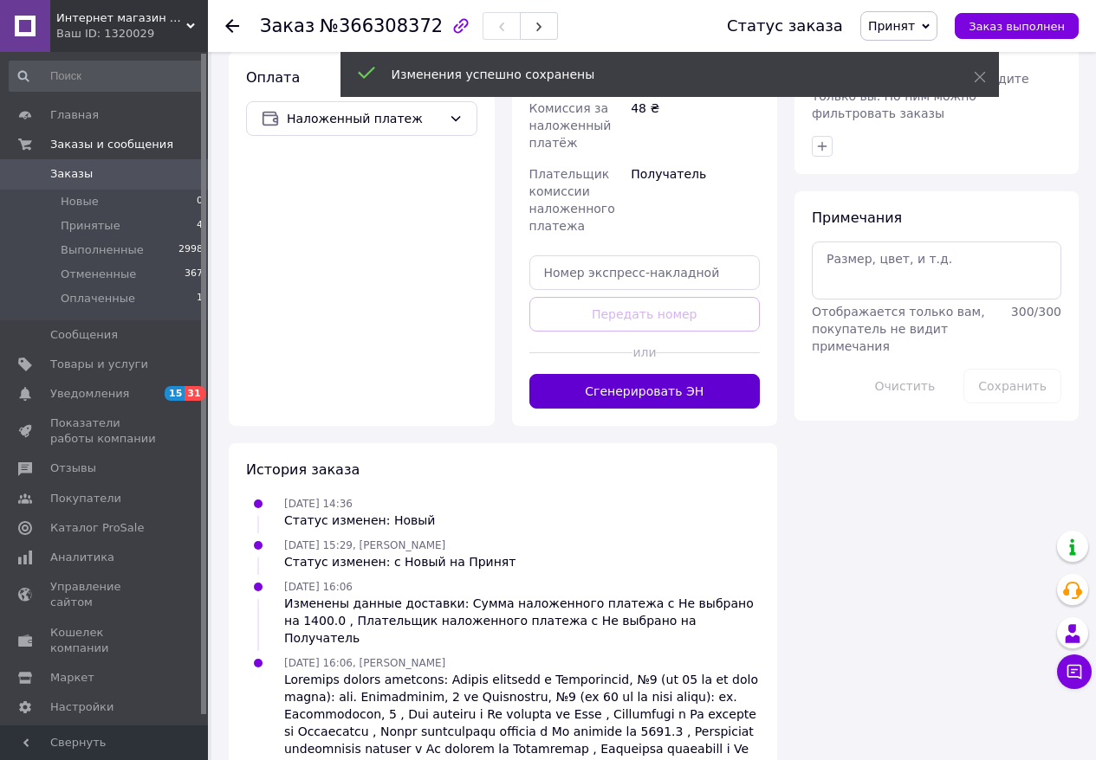
click at [623, 374] on button "Сгенерировать ЭН" at bounding box center [644, 391] width 231 height 35
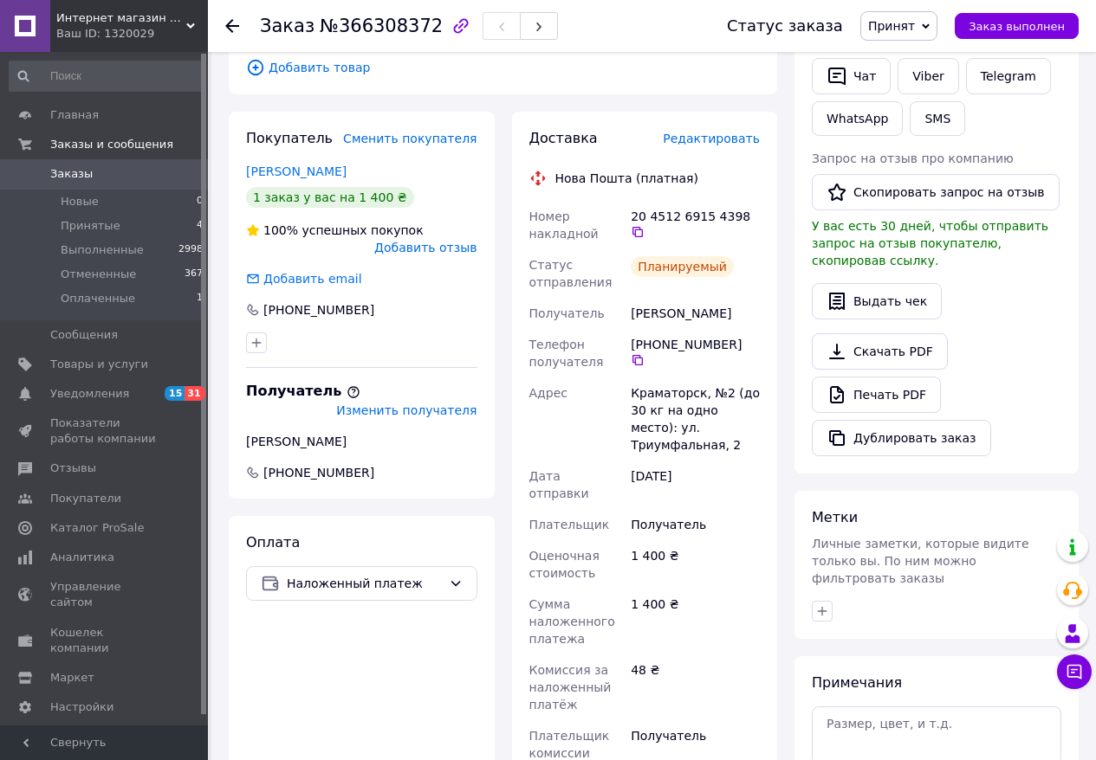
scroll to position [344, 0]
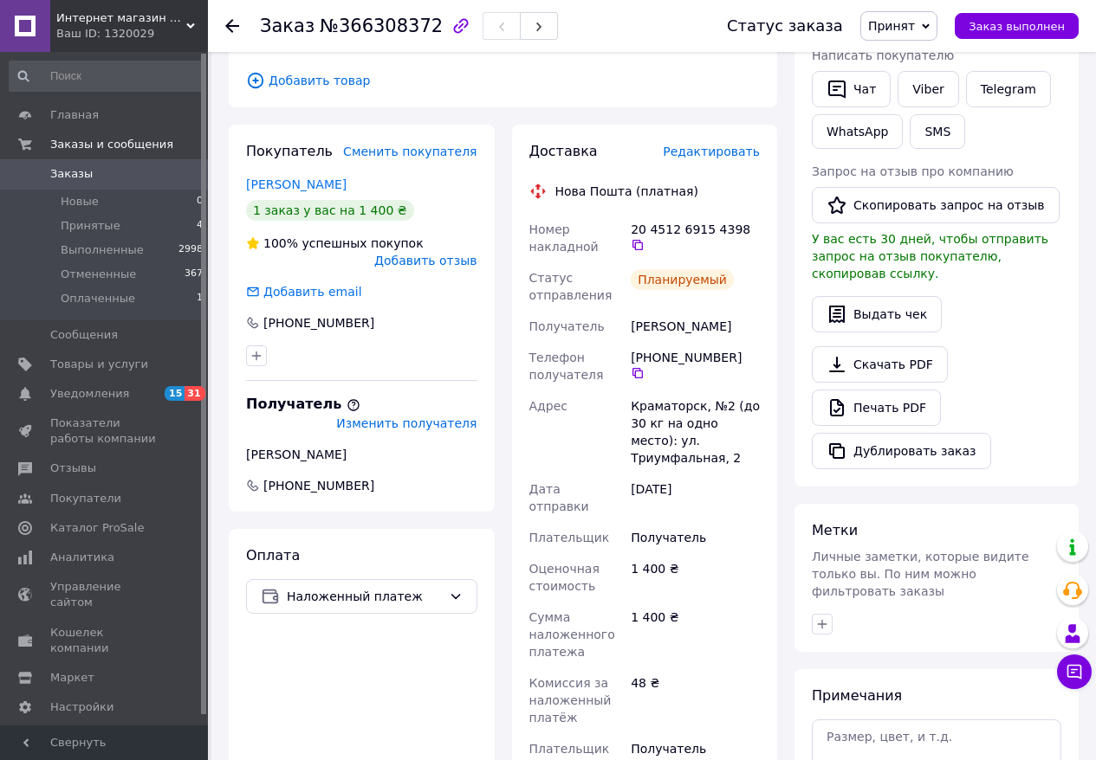
click at [76, 171] on span "Заказы" at bounding box center [71, 174] width 42 height 16
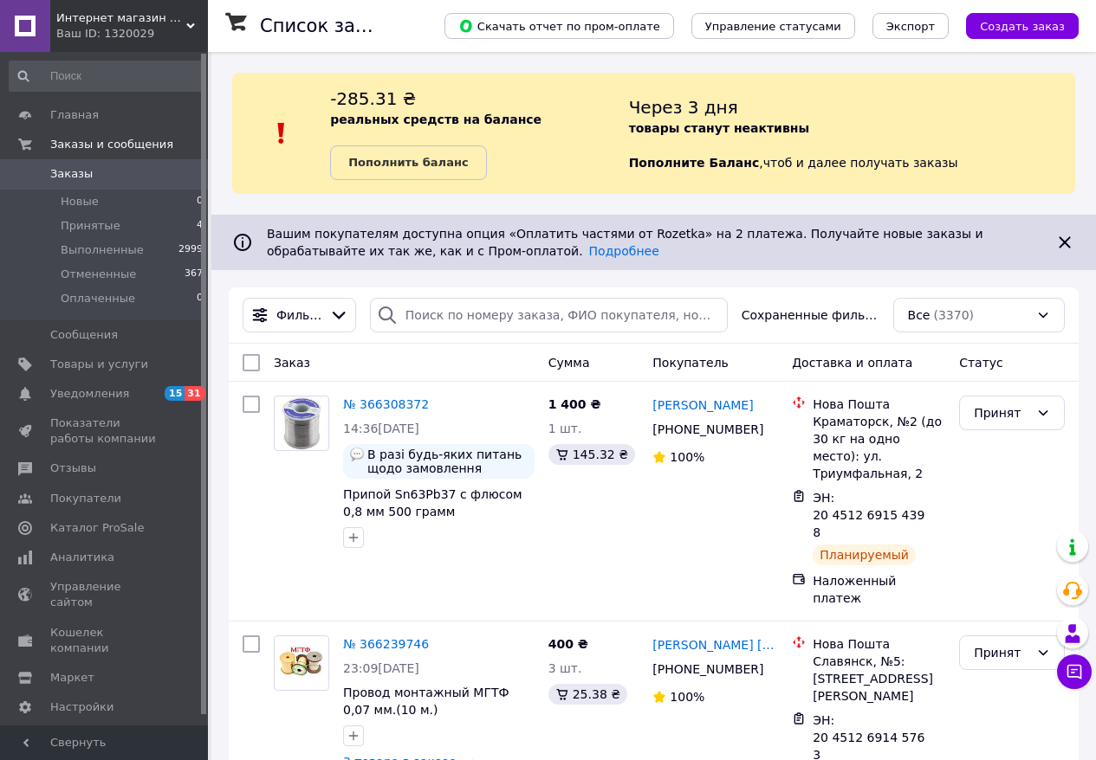
click at [75, 169] on span "Заказы" at bounding box center [71, 174] width 42 height 16
click at [80, 174] on span "Заказы" at bounding box center [71, 174] width 42 height 16
